Goal: Task Accomplishment & Management: Complete application form

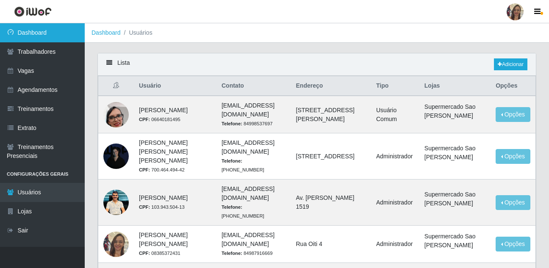
click at [35, 36] on link "Dashboard" at bounding box center [42, 32] width 85 height 19
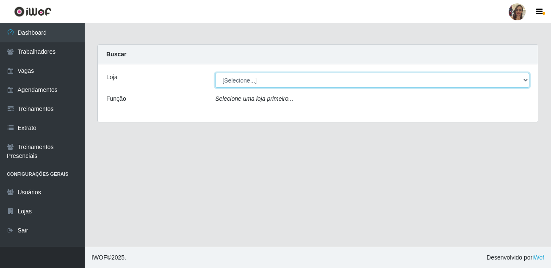
click at [272, 83] on select "[Selecione...] Supermercado Sao Francisco - Amarante" at bounding box center [372, 80] width 314 height 15
select select "383"
click at [215, 73] on select "[Selecione...] Supermercado Sao Francisco - Amarante" at bounding box center [372, 80] width 314 height 15
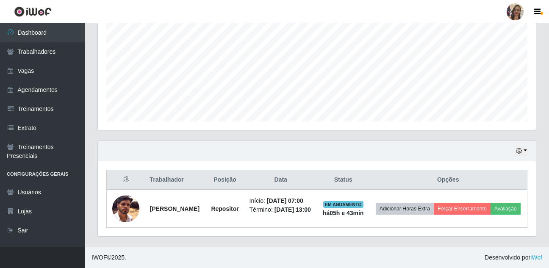
scroll to position [197, 0]
click at [526, 146] on button "button" at bounding box center [521, 151] width 12 height 10
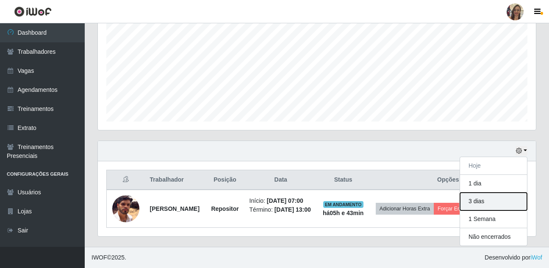
click at [474, 193] on button "3 dias" at bounding box center [493, 202] width 67 height 18
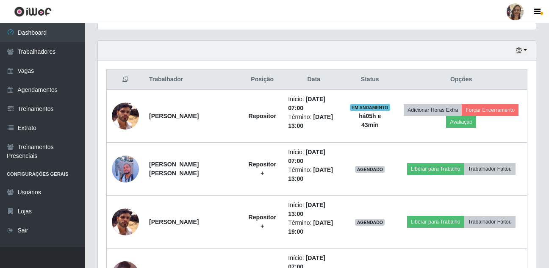
scroll to position [324, 0]
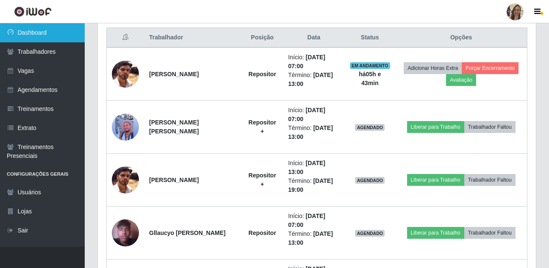
click at [48, 33] on link "Dashboard" at bounding box center [42, 32] width 85 height 19
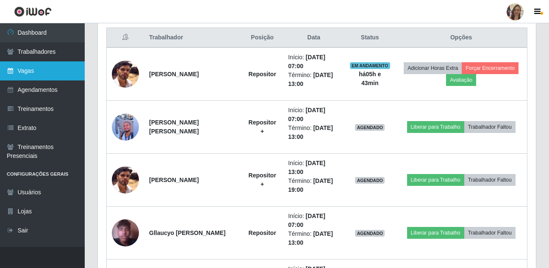
click at [30, 69] on link "Vagas" at bounding box center [42, 70] width 85 height 19
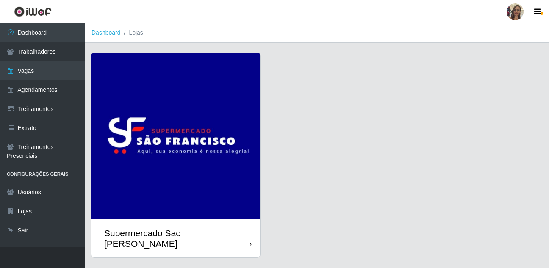
click at [145, 116] on img at bounding box center [175, 136] width 169 height 166
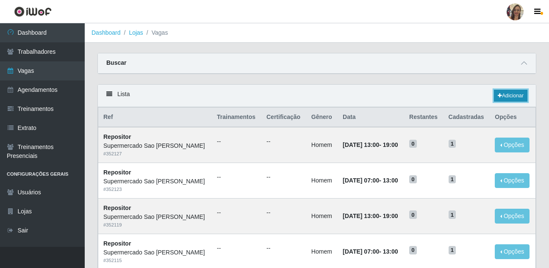
click at [515, 96] on link "Adicionar" at bounding box center [510, 96] width 33 height 12
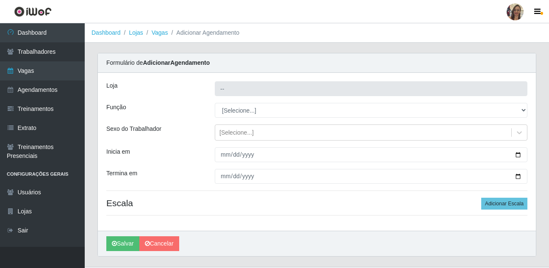
type input "Supermercado Sao [PERSON_NAME]"
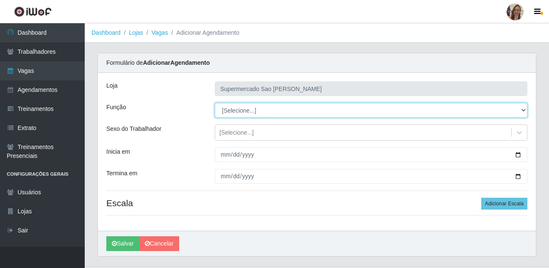
click at [230, 114] on select "[Selecione...] ASG ASG + ASG ++ Balconista de Açougue Balconista de Açougue + B…" at bounding box center [371, 110] width 313 height 15
select select "24"
click at [215, 103] on select "[Selecione...] ASG ASG + ASG ++ Balconista de Açougue Balconista de Açougue + B…" at bounding box center [371, 110] width 313 height 15
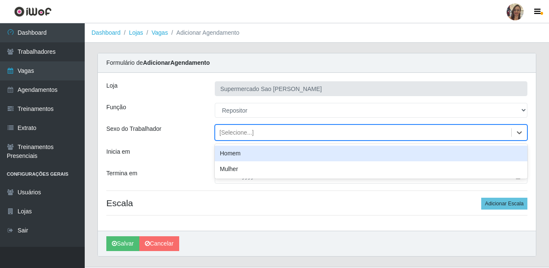
click at [234, 132] on div "[Selecione...]" at bounding box center [236, 132] width 34 height 9
click at [229, 154] on div "Homem" at bounding box center [371, 154] width 313 height 16
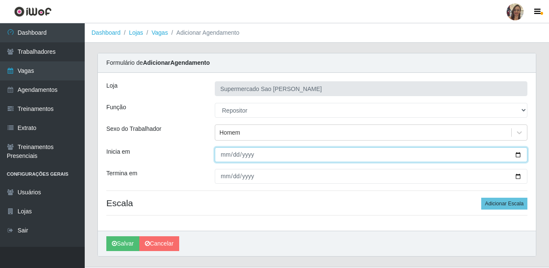
click at [226, 155] on input "Inicia em" at bounding box center [371, 154] width 313 height 15
type input "0001-01-04"
click at [226, 155] on input "0001-01-04" at bounding box center [371, 154] width 313 height 15
type input "[DATE]"
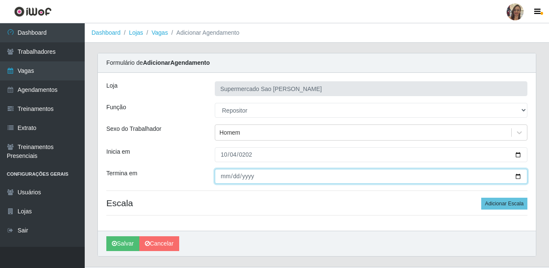
click at [219, 177] on input "Termina em" at bounding box center [371, 176] width 313 height 15
type input "[DATE]"
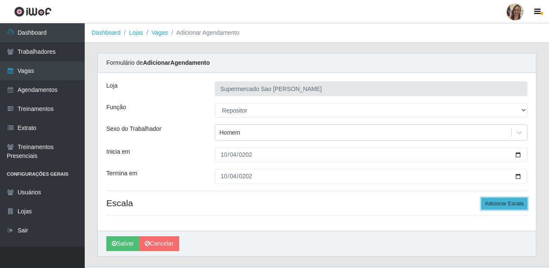
click at [494, 204] on button "Adicionar Escala" at bounding box center [504, 204] width 46 height 12
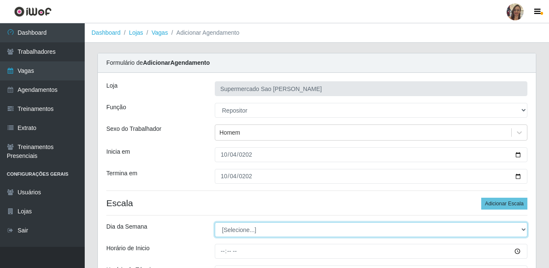
click at [243, 230] on select "[Selecione...] Segunda Terça Quarta Quinta Sexta Sábado Domingo" at bounding box center [371, 229] width 313 height 15
select select "6"
click at [215, 222] on select "[Selecione...] Segunda Terça Quarta Quinta Sexta Sábado Domingo" at bounding box center [371, 229] width 313 height 15
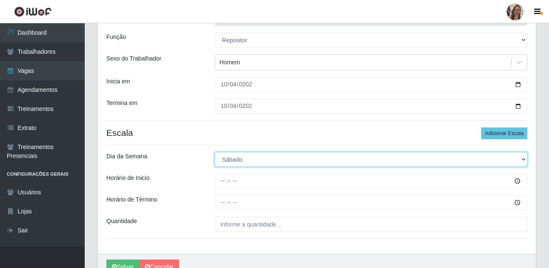
scroll to position [85, 0]
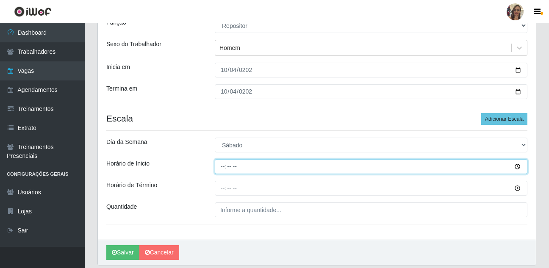
click at [223, 168] on input "Horário de Inicio" at bounding box center [371, 166] width 313 height 15
type input "07:00"
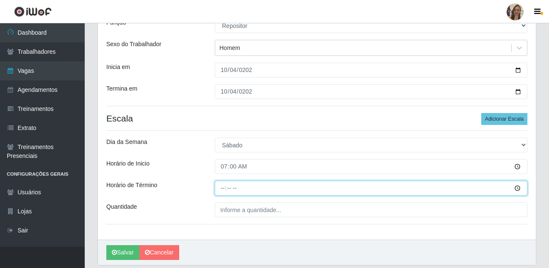
click at [219, 188] on input "Horário de Término" at bounding box center [371, 188] width 313 height 15
type input "13:00"
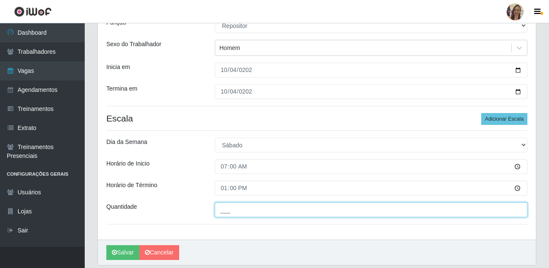
click at [230, 213] on input "___" at bounding box center [371, 209] width 313 height 15
type input "1__"
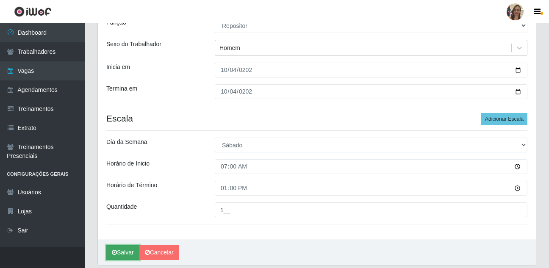
click at [126, 252] on button "Salvar" at bounding box center [122, 252] width 33 height 15
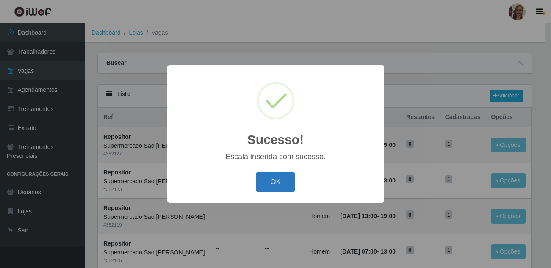
click at [267, 186] on button "OK" at bounding box center [275, 182] width 39 height 20
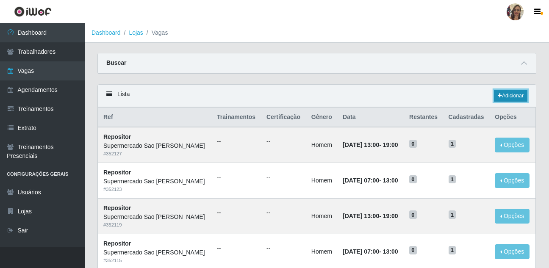
click at [515, 98] on link "Adicionar" at bounding box center [510, 96] width 33 height 12
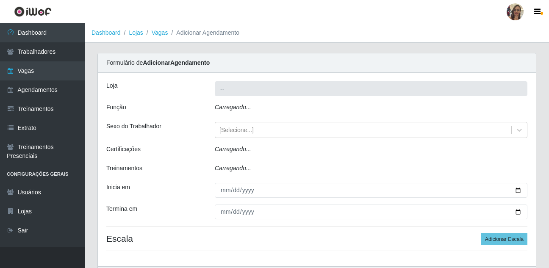
type input "Supermercado Sao [PERSON_NAME]"
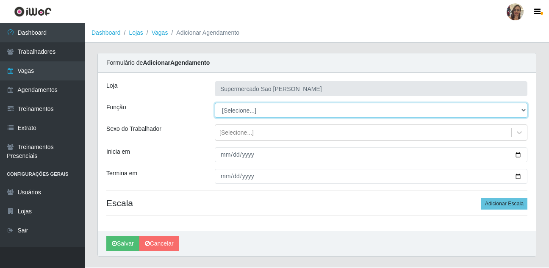
click at [237, 116] on select "[Selecione...] ASG ASG + ASG ++ Balconista de Açougue Balconista de Açougue + B…" at bounding box center [371, 110] width 313 height 15
select select "12"
click at [215, 103] on select "[Selecione...] ASG ASG + ASG ++ Balconista de Açougue Balconista de Açougue + B…" at bounding box center [371, 110] width 313 height 15
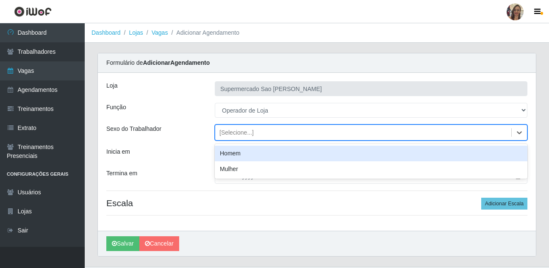
click at [245, 133] on div "[Selecione...]" at bounding box center [236, 132] width 34 height 9
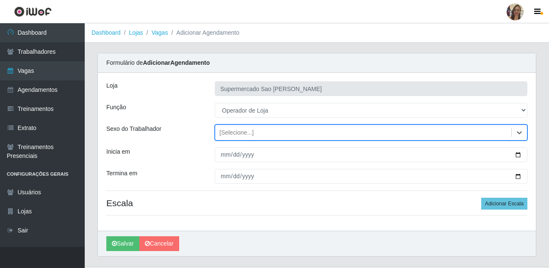
click at [235, 138] on div "[Selecione...]" at bounding box center [363, 133] width 296 height 14
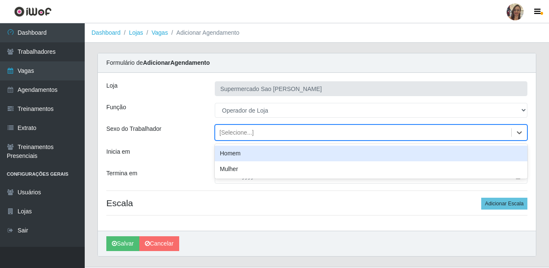
click at [235, 137] on div "[Selecione...]" at bounding box center [236, 132] width 34 height 9
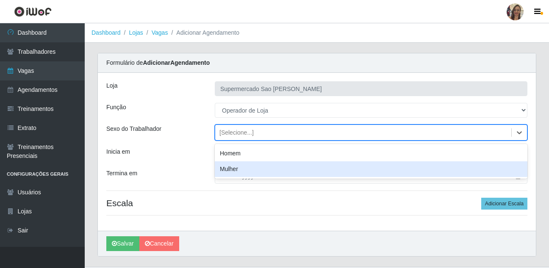
click at [232, 165] on div "Mulher" at bounding box center [371, 169] width 313 height 16
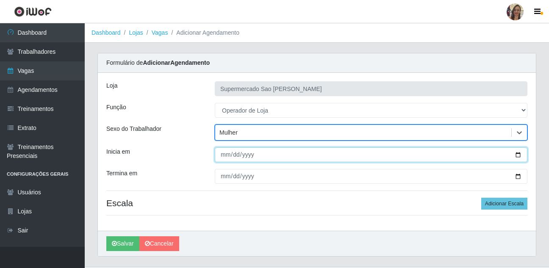
click at [225, 154] on input "Inicia em" at bounding box center [371, 154] width 313 height 15
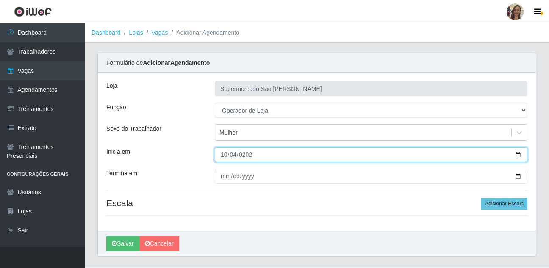
type input "[DATE]"
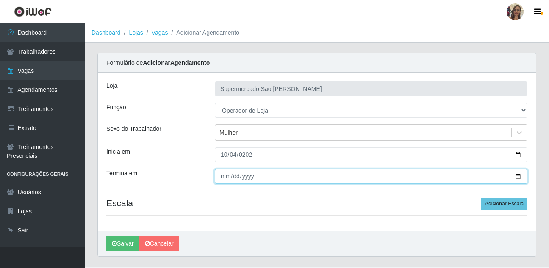
click at [223, 177] on input "Termina em" at bounding box center [371, 176] width 313 height 15
type input "[DATE]"
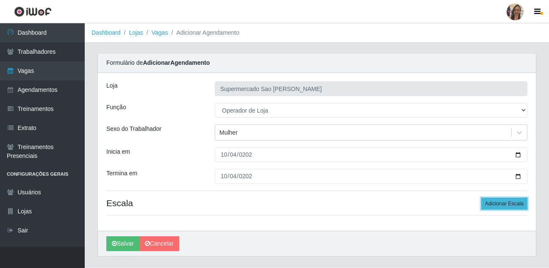
click at [490, 204] on button "Adicionar Escala" at bounding box center [504, 204] width 46 height 12
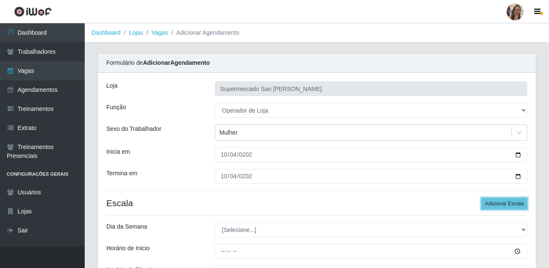
scroll to position [42, 0]
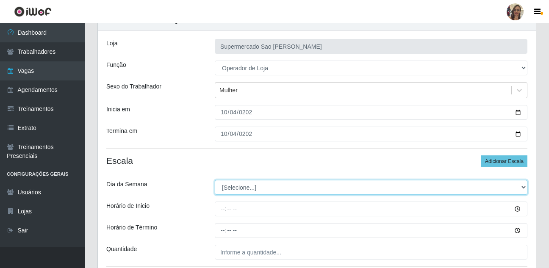
click at [234, 185] on select "[Selecione...] Segunda Terça Quarta Quinta Sexta Sábado Domingo" at bounding box center [371, 187] width 313 height 15
select select "6"
click at [215, 180] on select "[Selecione...] Segunda Terça Quarta Quinta Sexta Sábado Domingo" at bounding box center [371, 187] width 313 height 15
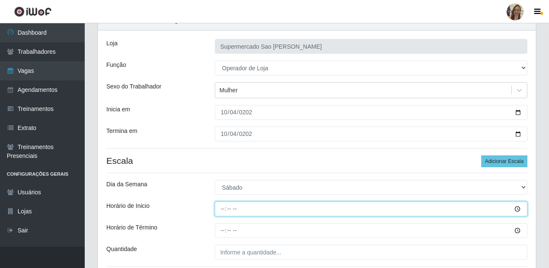
click at [223, 210] on input "Horário de Inicio" at bounding box center [371, 209] width 313 height 15
type input "08:00"
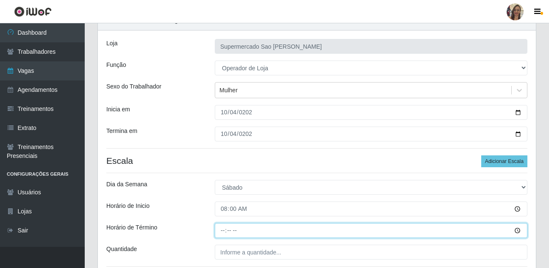
click at [220, 230] on input "Horário de Término" at bounding box center [371, 230] width 313 height 15
type input "14:00"
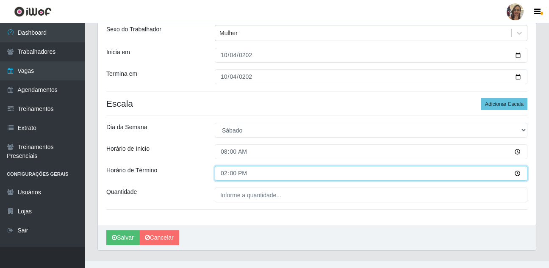
scroll to position [114, 0]
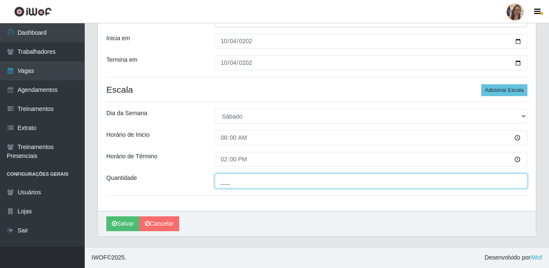
click at [233, 179] on input "___" at bounding box center [371, 181] width 313 height 15
type input "1__"
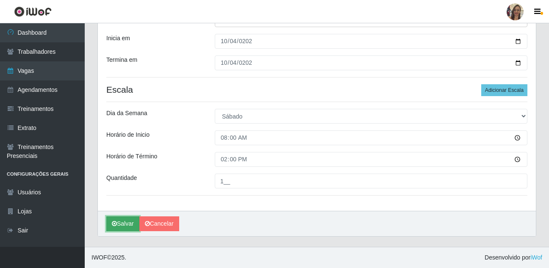
click at [122, 225] on button "Salvar" at bounding box center [122, 223] width 33 height 15
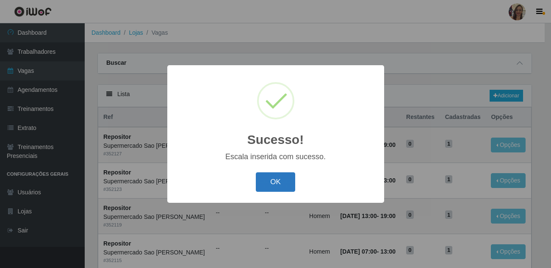
click at [278, 188] on button "OK" at bounding box center [275, 182] width 39 height 20
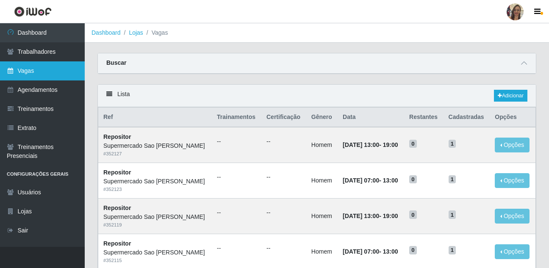
click at [33, 71] on link "Vagas" at bounding box center [42, 70] width 85 height 19
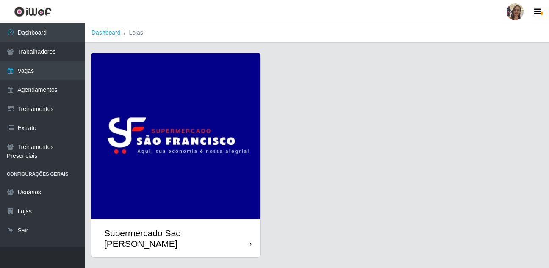
click at [150, 128] on img at bounding box center [175, 136] width 169 height 166
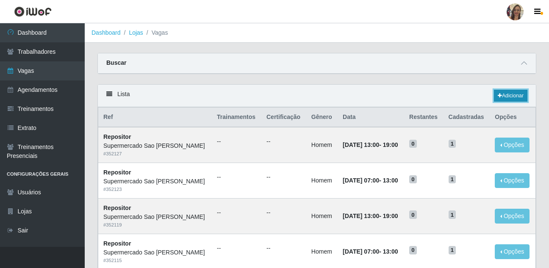
click at [514, 98] on link "Adicionar" at bounding box center [510, 96] width 33 height 12
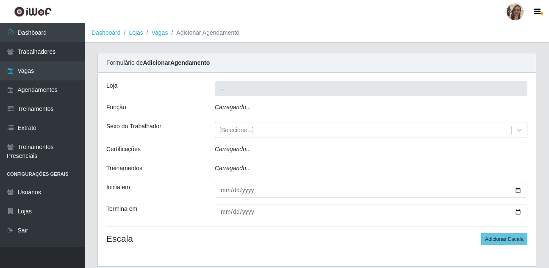
type input "Supermercado Sao [PERSON_NAME]"
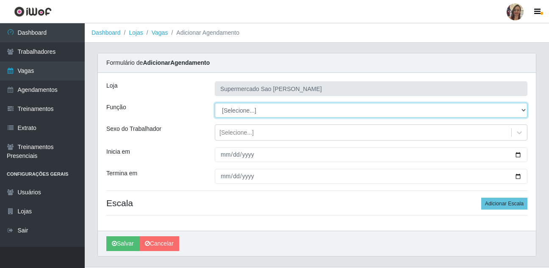
click at [241, 113] on select "[Selecione...] ASG ASG + ASG ++ Balconista de Açougue Balconista de Açougue + B…" at bounding box center [371, 110] width 313 height 15
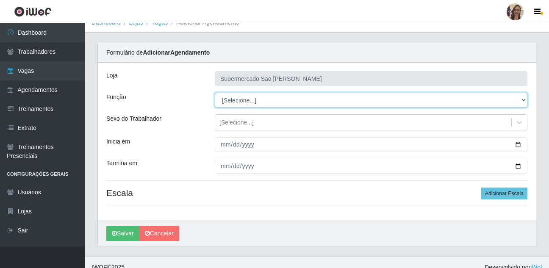
scroll to position [20, 0]
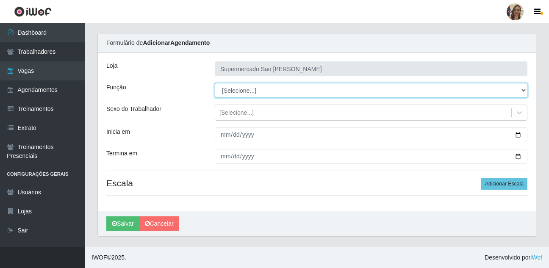
click at [246, 96] on select "[Selecione...] ASG ASG + ASG ++ Balconista de Açougue Balconista de Açougue + B…" at bounding box center [371, 90] width 313 height 15
select select "24"
click at [215, 83] on select "[Selecione...] ASG ASG + ASG ++ Balconista de Açougue Balconista de Açougue + B…" at bounding box center [371, 90] width 313 height 15
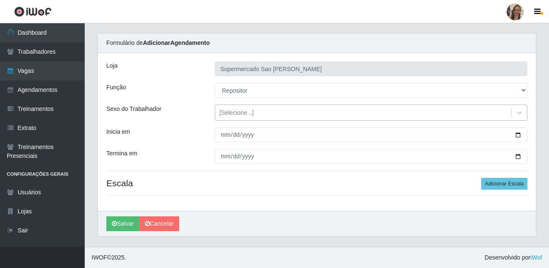
click at [236, 120] on div "[Selecione...]" at bounding box center [371, 113] width 313 height 16
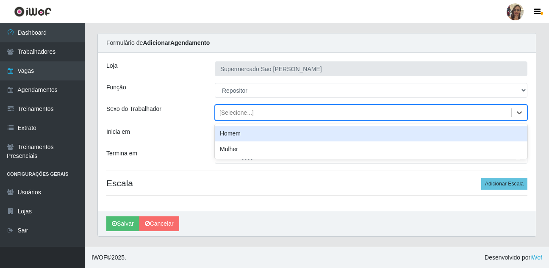
click at [232, 133] on div "Homem" at bounding box center [371, 134] width 313 height 16
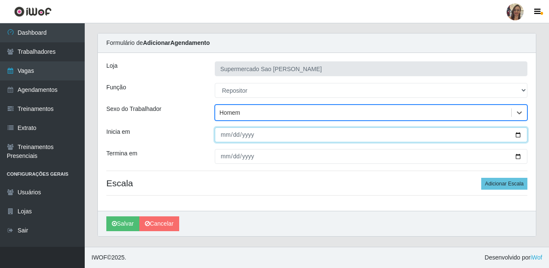
click at [226, 138] on input "Inicia em" at bounding box center [371, 134] width 313 height 15
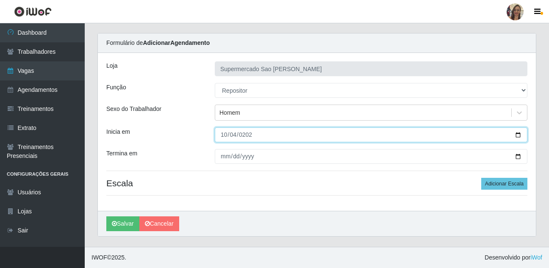
type input "[DATE]"
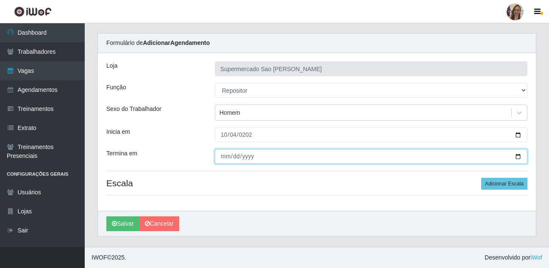
click at [225, 158] on input "Termina em" at bounding box center [371, 156] width 313 height 15
type input "[DATE]"
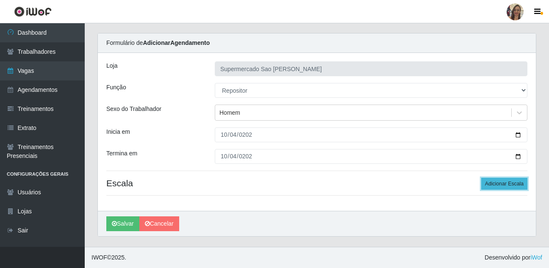
click at [500, 184] on button "Adicionar Escala" at bounding box center [504, 184] width 46 height 12
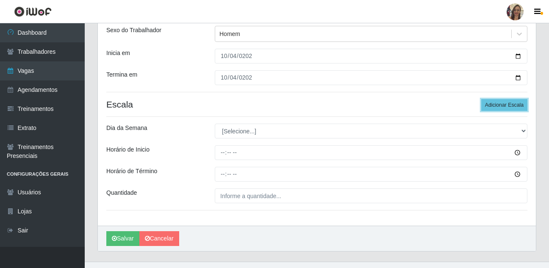
scroll to position [105, 0]
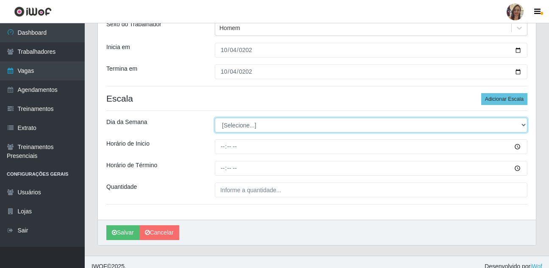
click at [239, 125] on select "[Selecione...] Segunda Terça Quarta Quinta Sexta Sábado Domingo" at bounding box center [371, 125] width 313 height 15
select select "6"
click at [215, 118] on select "[Selecione...] Segunda Terça Quarta Quinta Sexta Sábado Domingo" at bounding box center [371, 125] width 313 height 15
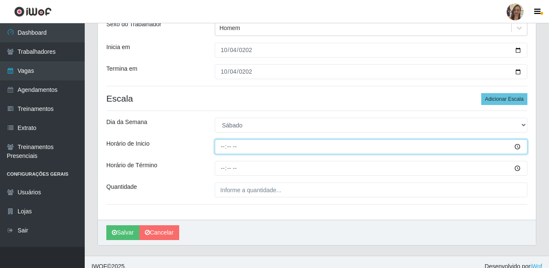
click at [219, 144] on input "Horário de Inicio" at bounding box center [371, 146] width 313 height 15
type input "13:00"
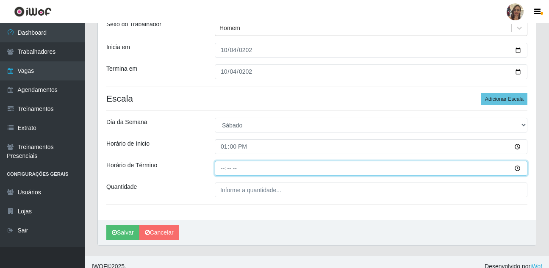
click at [225, 168] on input "Horário de Término" at bounding box center [371, 168] width 313 height 15
type input "19:00"
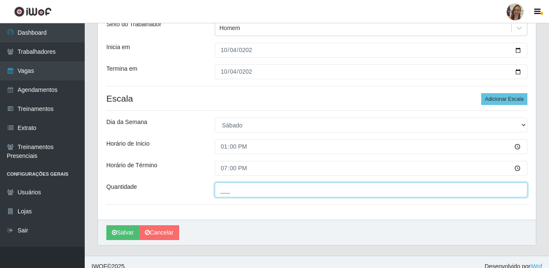
click at [243, 192] on input "___" at bounding box center [371, 190] width 313 height 15
type input "1__"
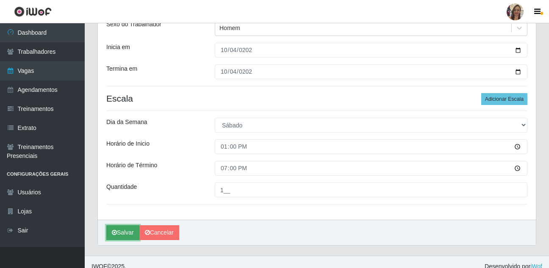
click at [127, 230] on button "Salvar" at bounding box center [122, 232] width 33 height 15
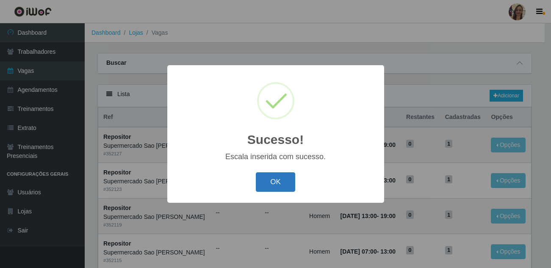
click at [264, 183] on button "OK" at bounding box center [275, 182] width 39 height 20
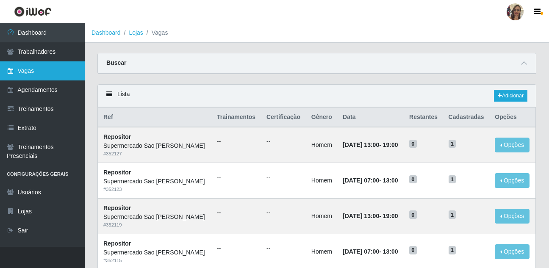
click at [42, 65] on link "Vagas" at bounding box center [42, 70] width 85 height 19
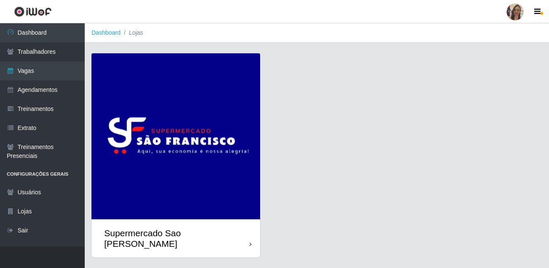
click at [161, 119] on img at bounding box center [175, 136] width 169 height 166
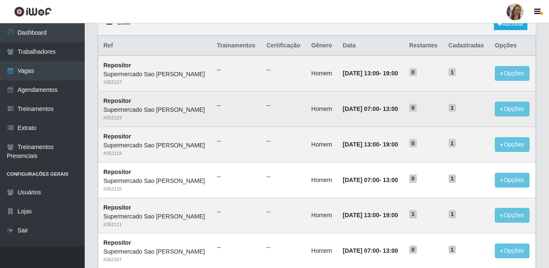
scroll to position [42, 0]
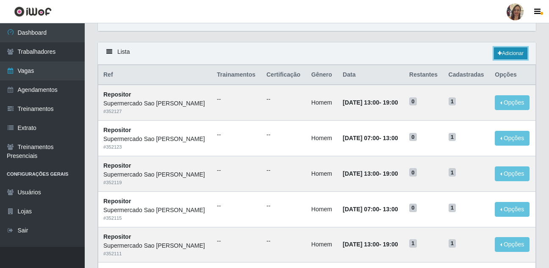
click at [505, 51] on link "Adicionar" at bounding box center [510, 53] width 33 height 12
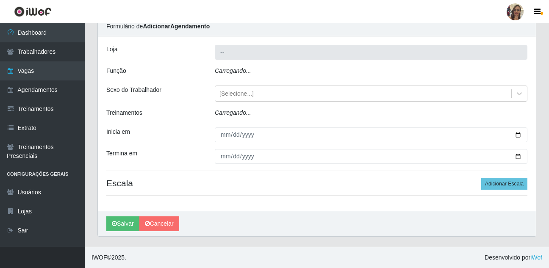
scroll to position [20, 0]
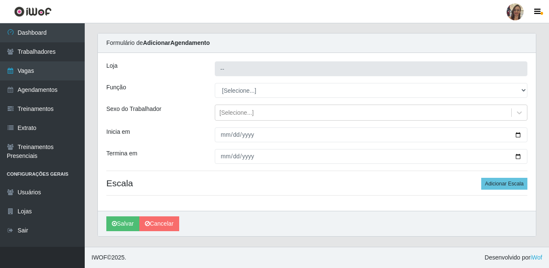
type input "Supermercado Sao [PERSON_NAME]"
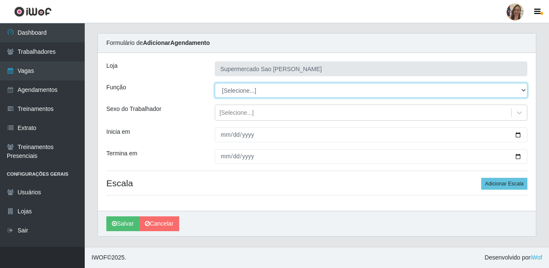
click at [235, 93] on select "[Selecione...] ASG ASG + ASG ++ Balconista de Açougue Balconista de Açougue + B…" at bounding box center [371, 90] width 313 height 15
select select "24"
click at [215, 83] on select "[Selecione...] ASG ASG + ASG ++ Balconista de Açougue Balconista de Açougue + B…" at bounding box center [371, 90] width 313 height 15
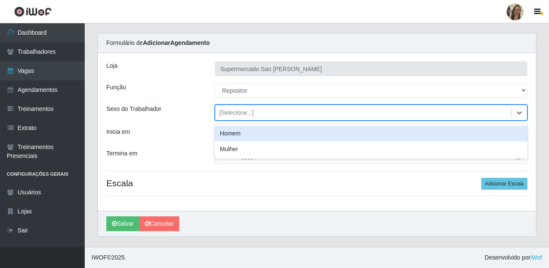
click at [228, 113] on div "[Selecione...]" at bounding box center [236, 112] width 34 height 9
click at [228, 136] on div "Homem" at bounding box center [371, 134] width 313 height 16
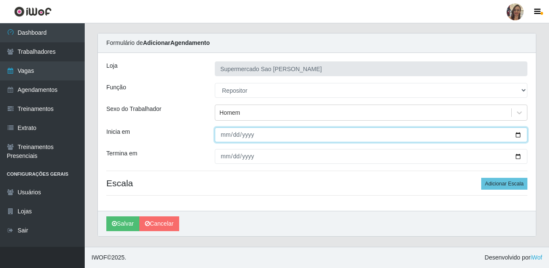
click at [228, 136] on input "Inicia em" at bounding box center [371, 134] width 313 height 15
type input "[DATE]"
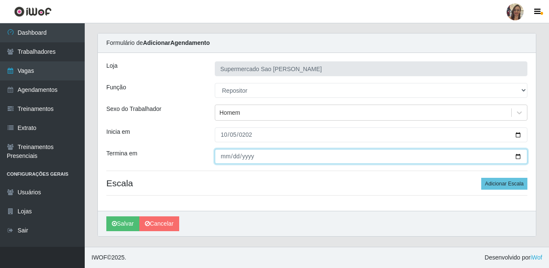
click at [223, 158] on input "Termina em" at bounding box center [371, 156] width 313 height 15
type input "[DATE]"
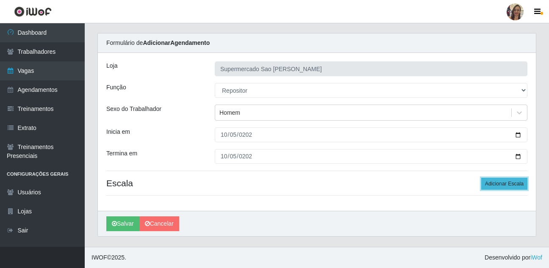
click at [493, 182] on button "Adicionar Escala" at bounding box center [504, 184] width 46 height 12
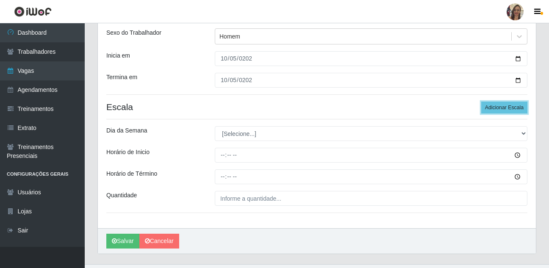
scroll to position [105, 0]
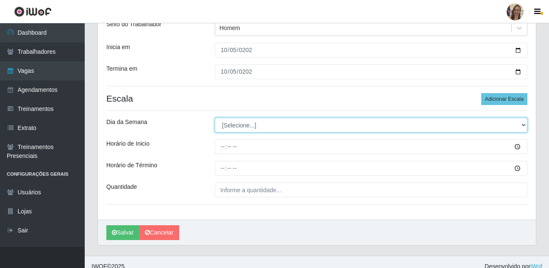
click at [238, 131] on select "[Selecione...] Segunda Terça Quarta Quinta Sexta Sábado Domingo" at bounding box center [371, 125] width 313 height 15
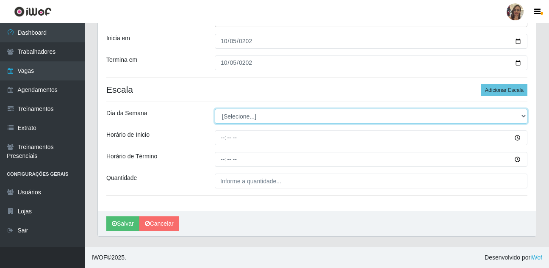
click at [237, 118] on select "[Selecione...] Segunda Terça Quarta Quinta Sexta Sábado Domingo" at bounding box center [371, 116] width 313 height 15
select select "0"
click at [215, 109] on select "[Selecione...] Segunda Terça Quarta Quinta Sexta Sábado Domingo" at bounding box center [371, 116] width 313 height 15
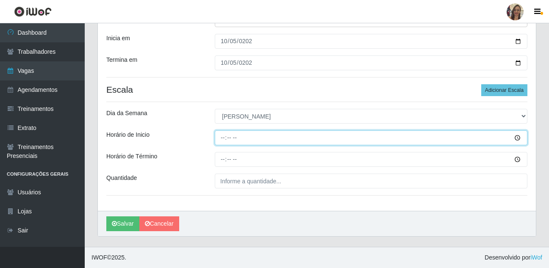
click at [224, 137] on input "Horário de Inicio" at bounding box center [371, 137] width 313 height 15
type input "07:00"
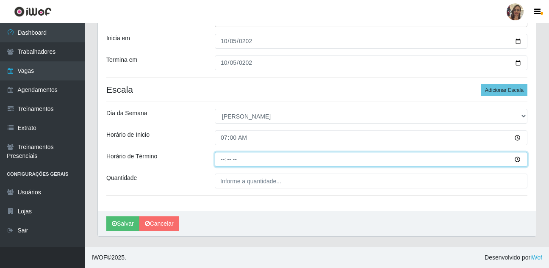
click at [224, 161] on input "Horário de Término" at bounding box center [371, 159] width 313 height 15
type input "13:00"
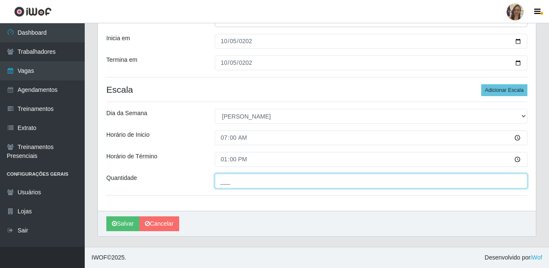
click at [243, 180] on input "___" at bounding box center [371, 181] width 313 height 15
type input "2__"
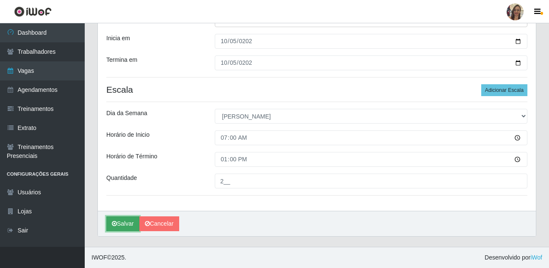
click at [128, 227] on button "Salvar" at bounding box center [122, 223] width 33 height 15
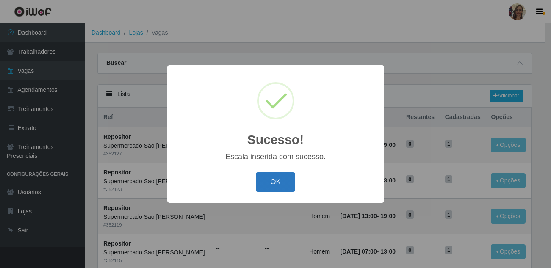
click at [279, 181] on button "OK" at bounding box center [275, 182] width 39 height 20
